Goal: Task Accomplishment & Management: Manage account settings

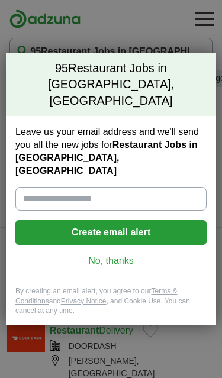
click at [123, 254] on link "No, thanks" at bounding box center [111, 260] width 172 height 13
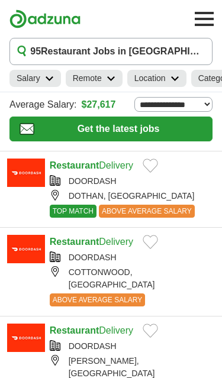
click at [158, 170] on button "Add to favorite jobs" at bounding box center [150, 166] width 15 height 14
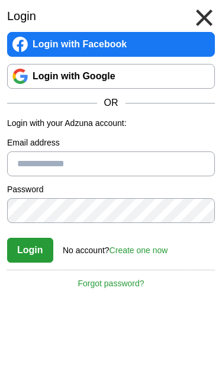
click at [180, 164] on input "Email address" at bounding box center [111, 163] width 208 height 25
type input "**********"
click at [151, 79] on link "Login with Google" at bounding box center [111, 76] width 208 height 25
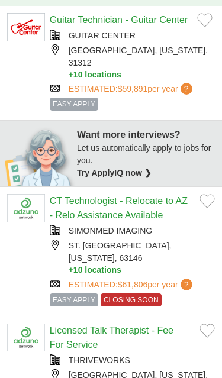
scroll to position [395, 0]
